Goal: Navigation & Orientation: Find specific page/section

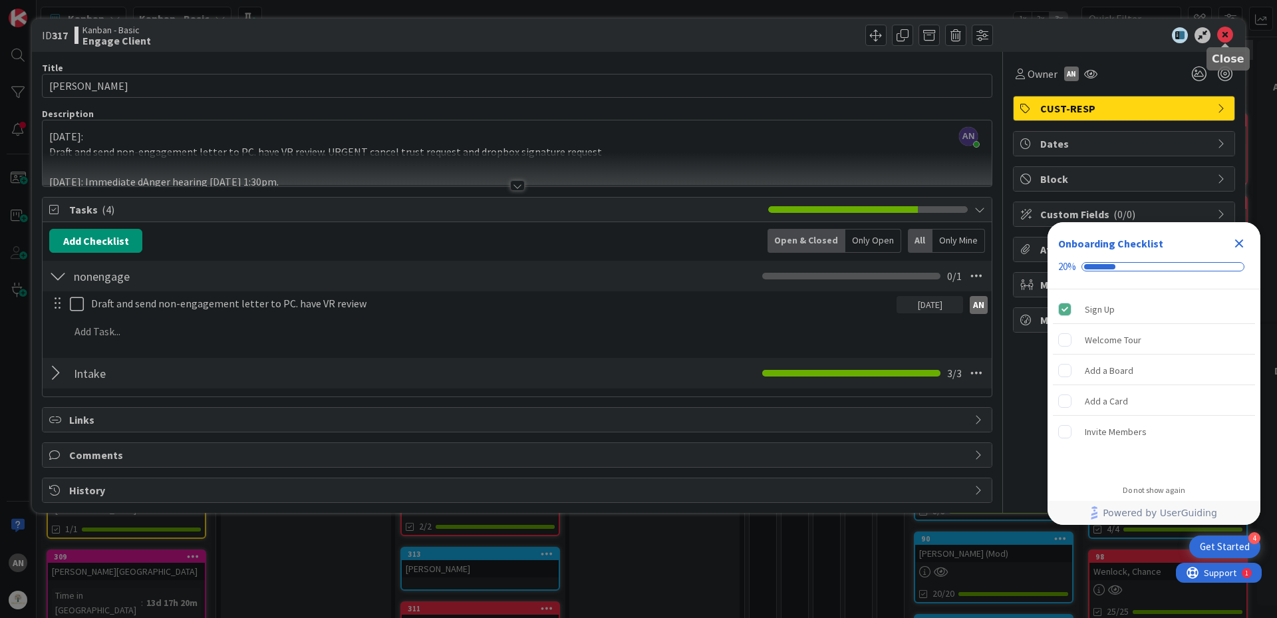
click at [1232, 35] on icon at bounding box center [1225, 35] width 16 height 16
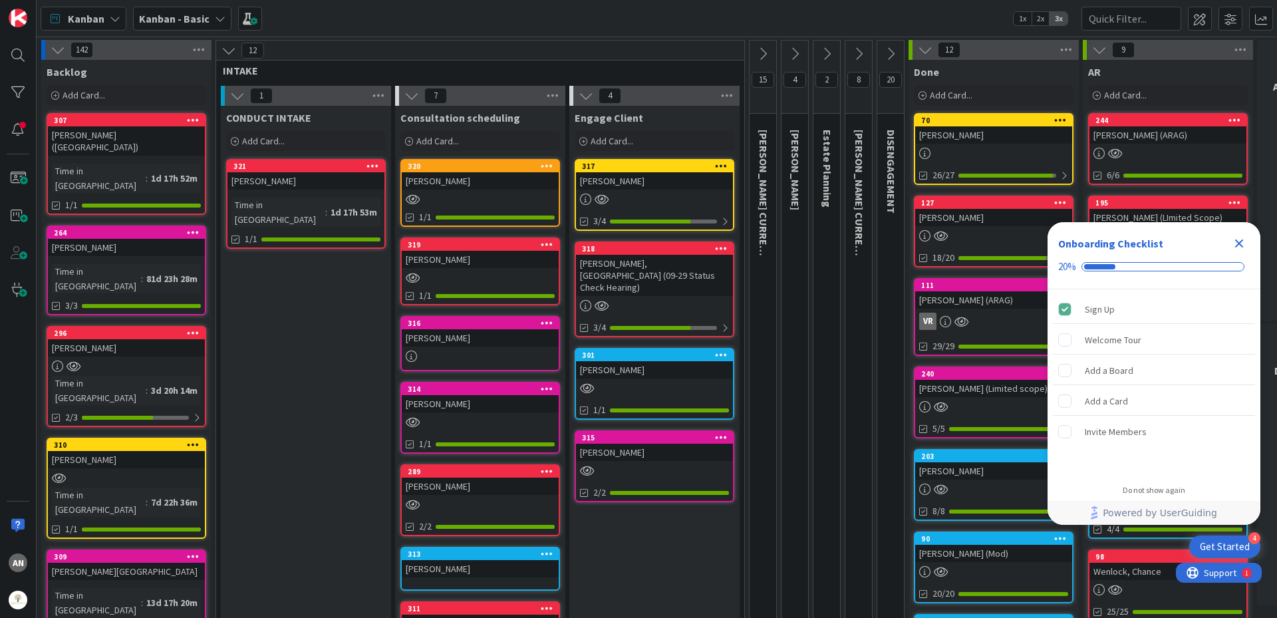
click at [110, 21] on icon at bounding box center [115, 18] width 11 height 11
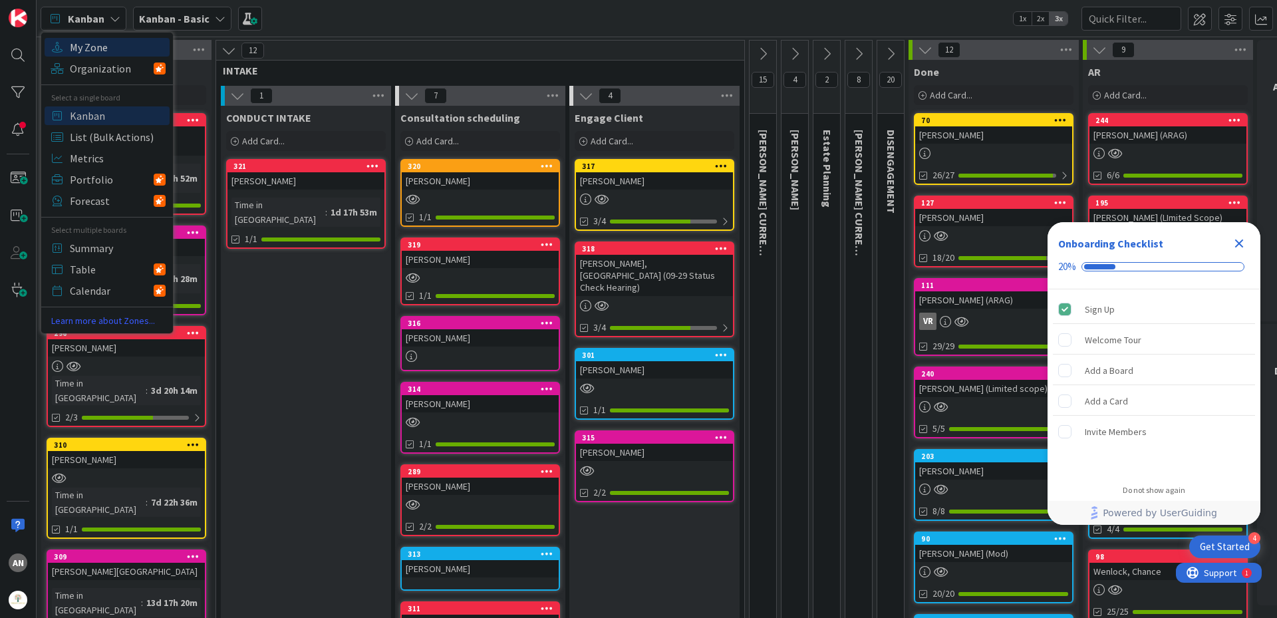
click at [103, 50] on span "My Zone" at bounding box center [118, 47] width 96 height 20
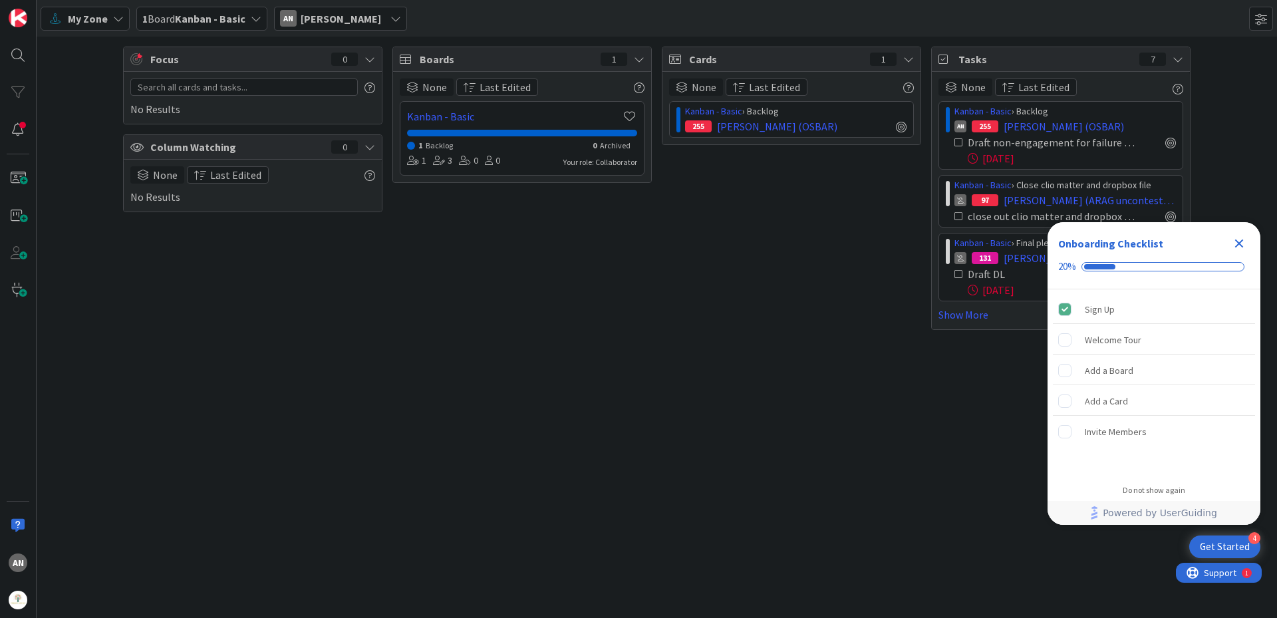
click at [1240, 246] on icon "Close Checklist" at bounding box center [1239, 243] width 16 height 16
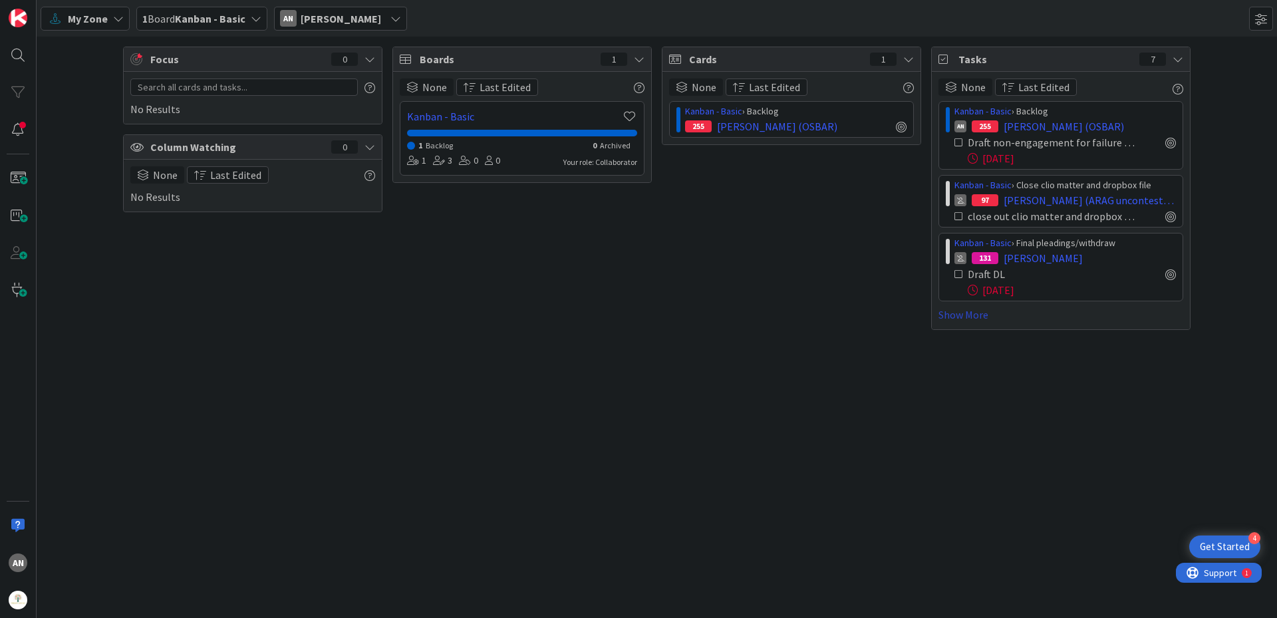
click at [974, 312] on link "Show More" at bounding box center [1061, 315] width 245 height 16
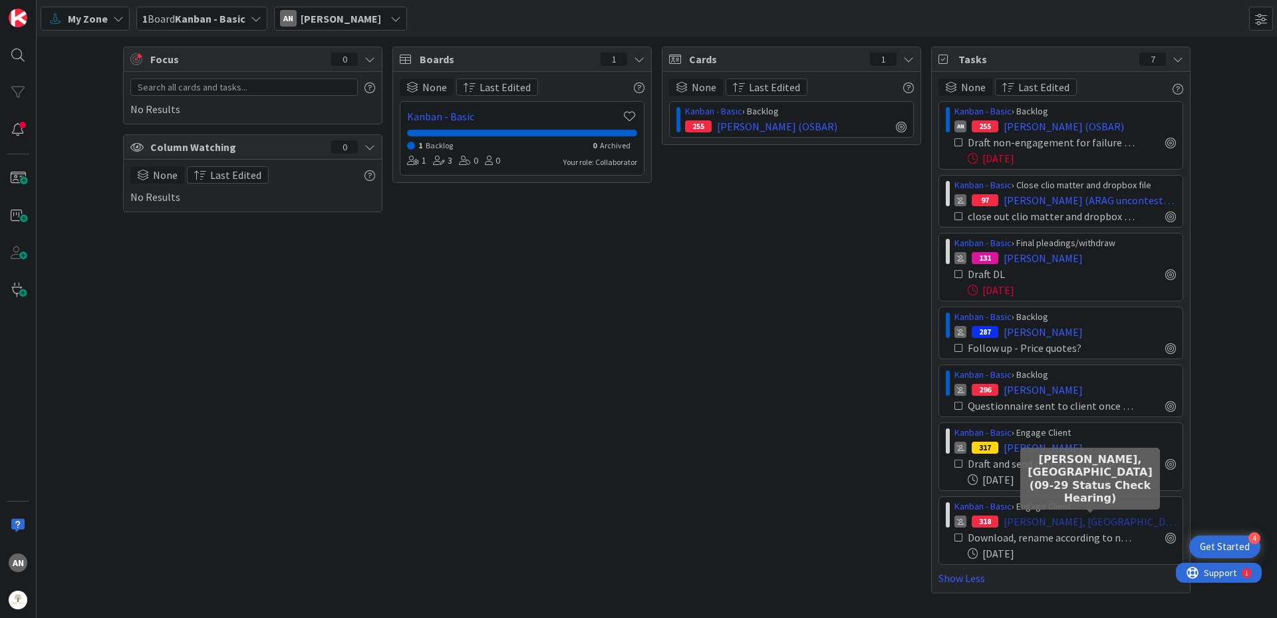
click at [1131, 517] on span "[PERSON_NAME], [GEOGRAPHIC_DATA] (09-29 Status Check Hearing)" at bounding box center [1090, 522] width 172 height 16
